Goal: Check status

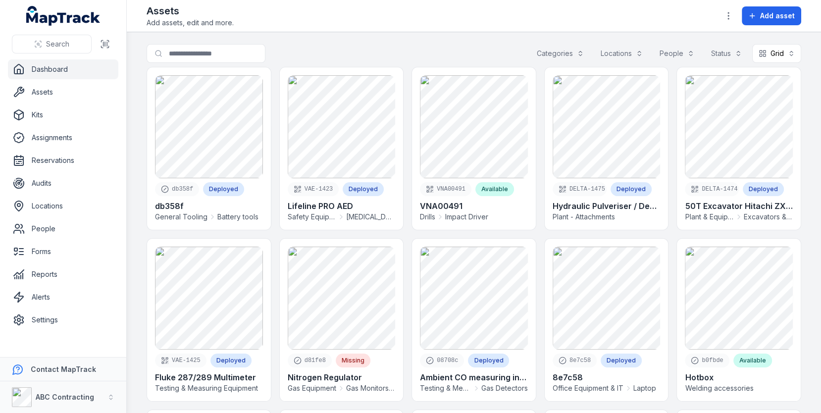
click at [80, 73] on link "Dashboard" at bounding box center [63, 69] width 110 height 20
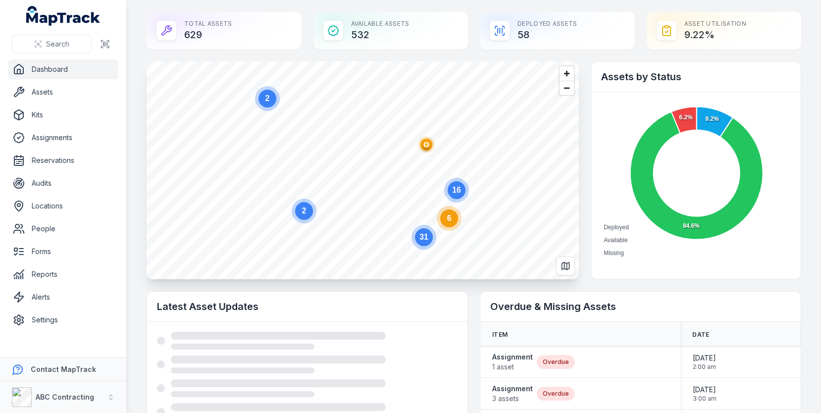
click at [427, 146] on polygon "button" at bounding box center [425, 144] width 3 height 5
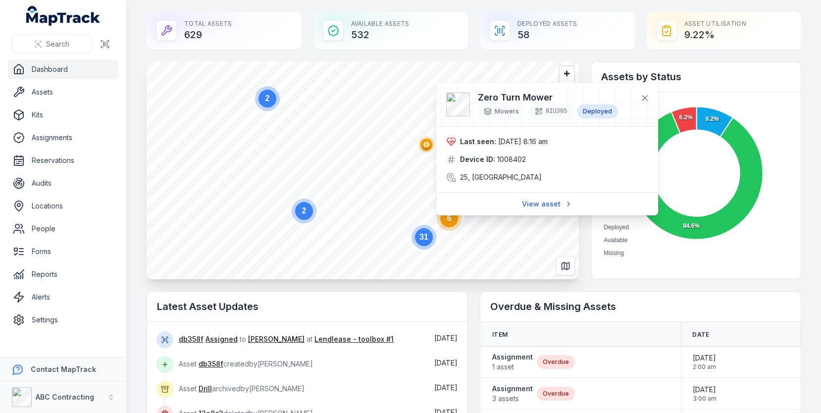
click at [526, 138] on span "[DATE] 8:16 am" at bounding box center [522, 141] width 49 height 8
click at [523, 145] on span "[DATE] 8:16 am" at bounding box center [522, 141] width 49 height 8
click at [534, 204] on link "View asset" at bounding box center [546, 204] width 63 height 19
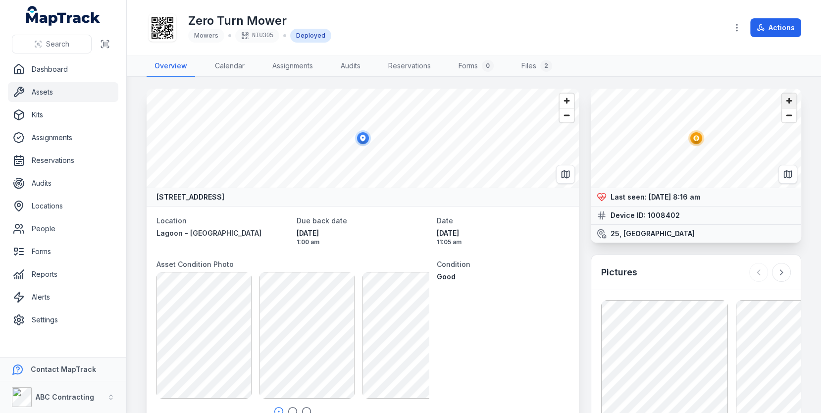
click at [789, 100] on span "Zoom in" at bounding box center [789, 101] width 14 height 14
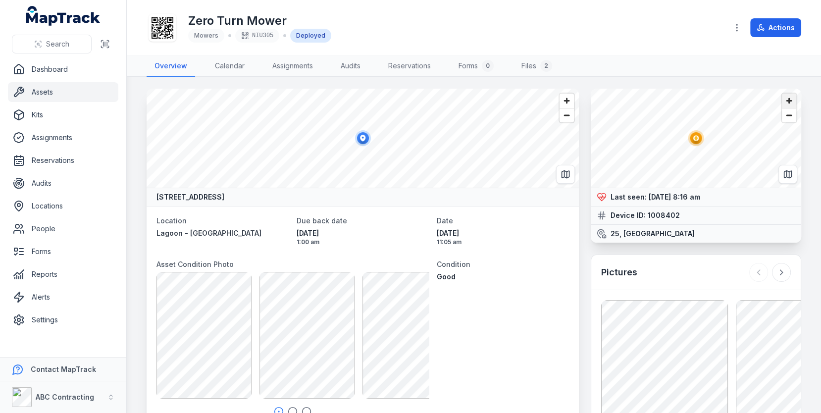
click at [789, 100] on span "Zoom in" at bounding box center [789, 101] width 14 height 14
click at [785, 119] on span "Zoom out" at bounding box center [789, 115] width 14 height 14
